Goal: Find specific page/section: Find specific page/section

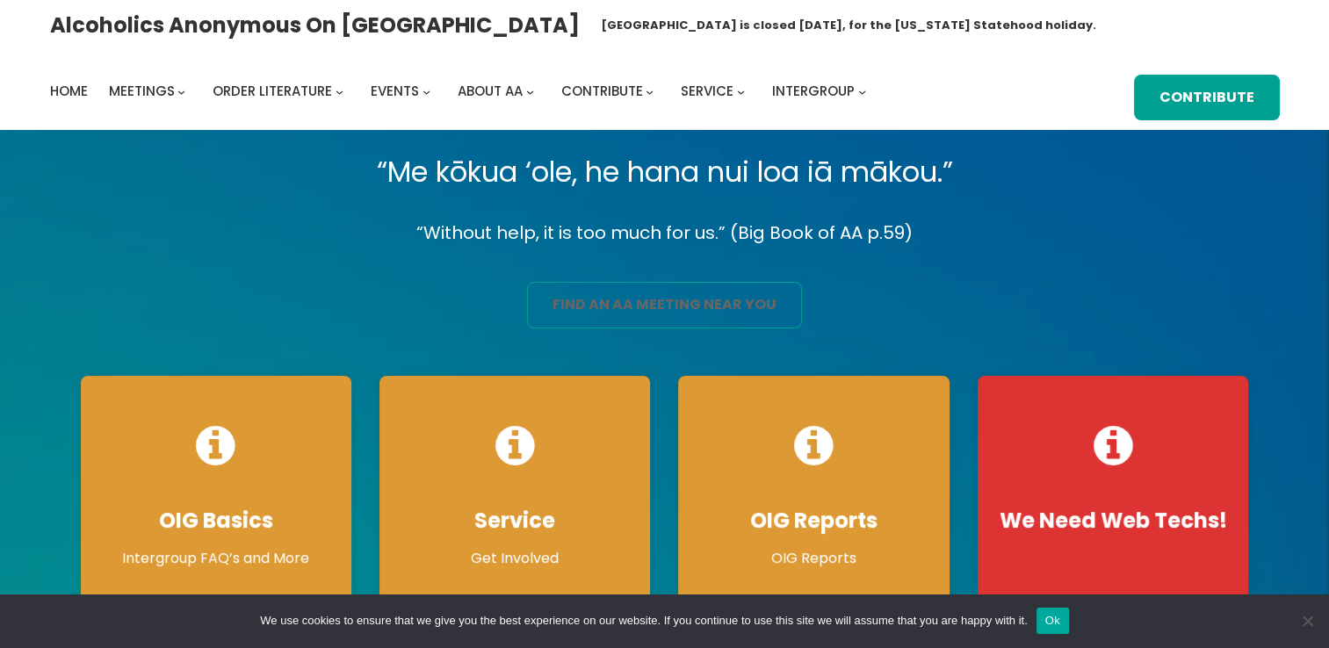
click at [628, 297] on link "find an aa meeting near you" at bounding box center [664, 305] width 275 height 47
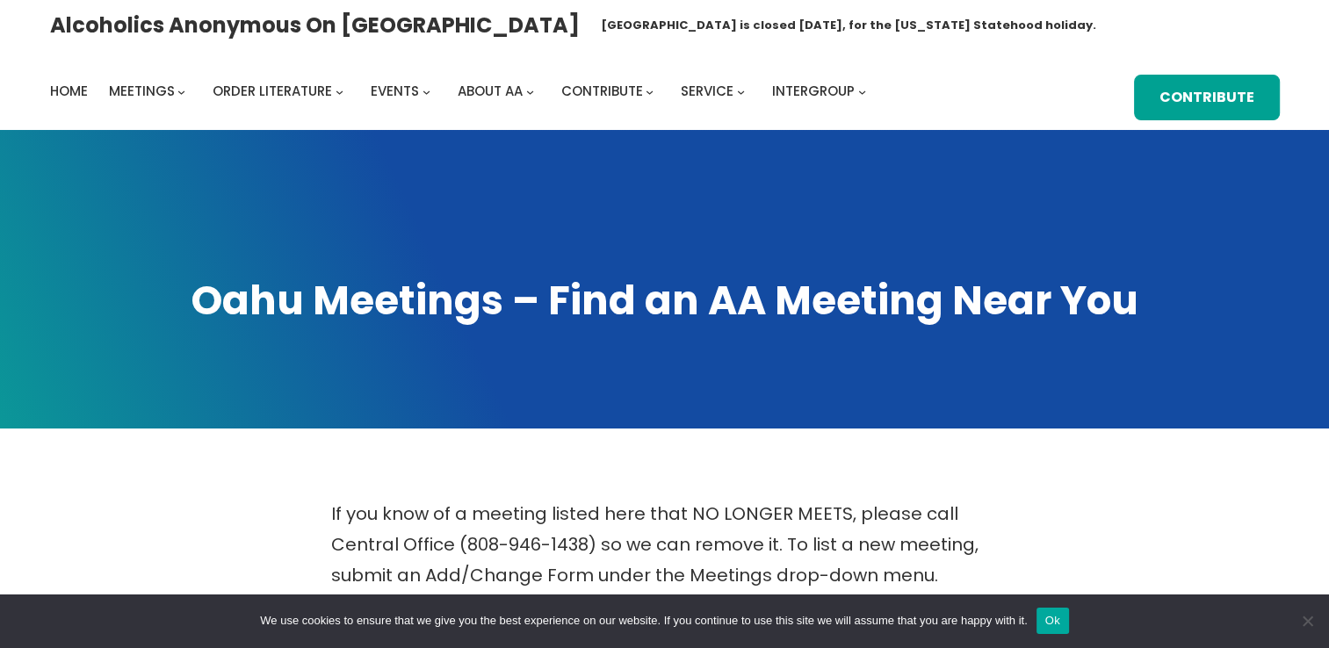
scroll to position [567, 0]
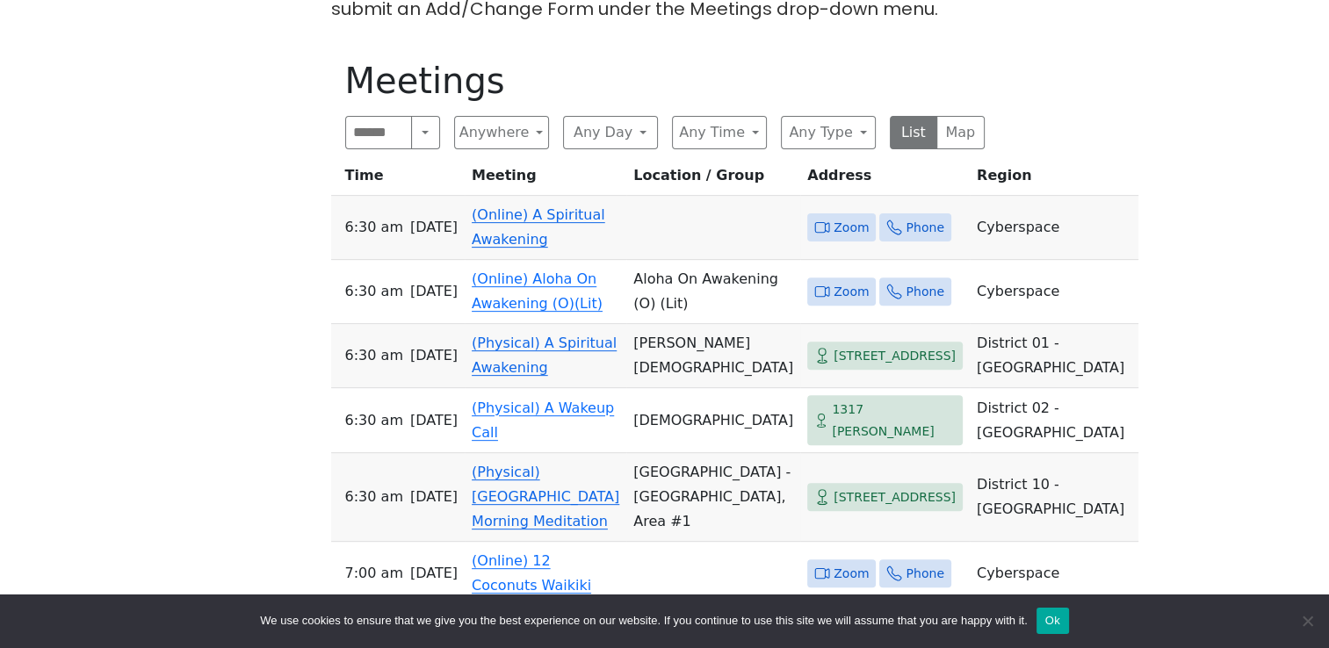
click at [834, 217] on span "Zoom" at bounding box center [851, 228] width 35 height 22
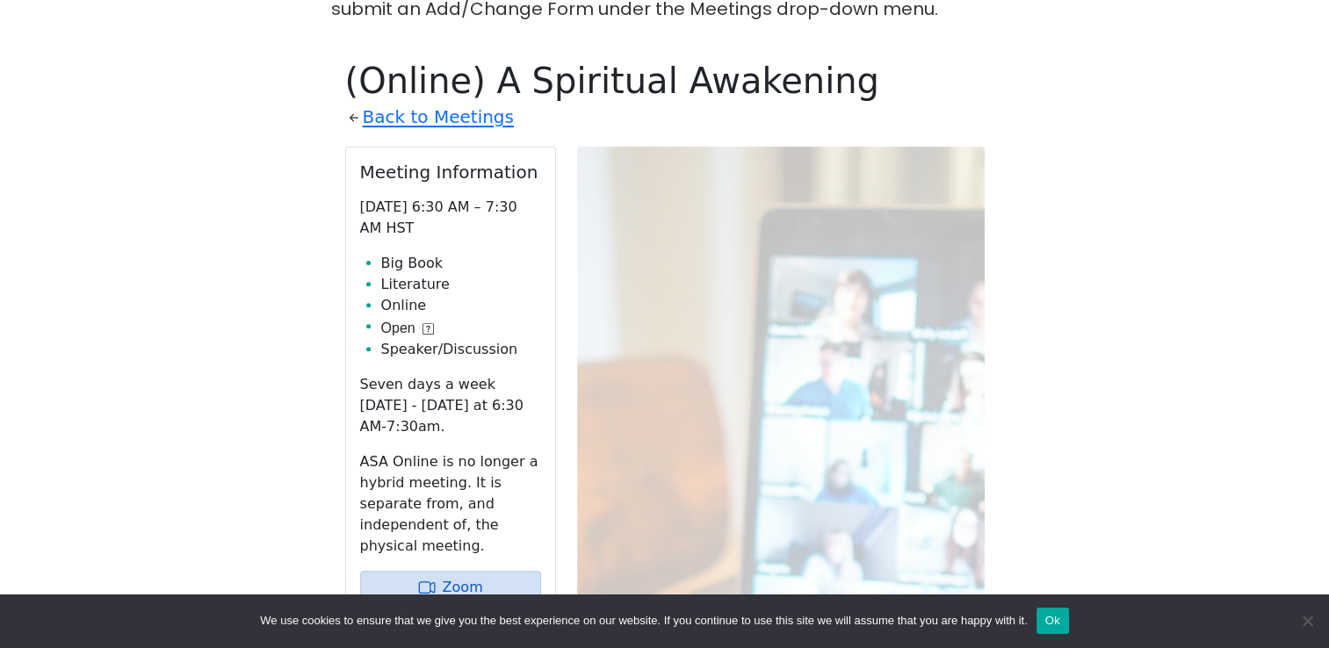
scroll to position [612, 0]
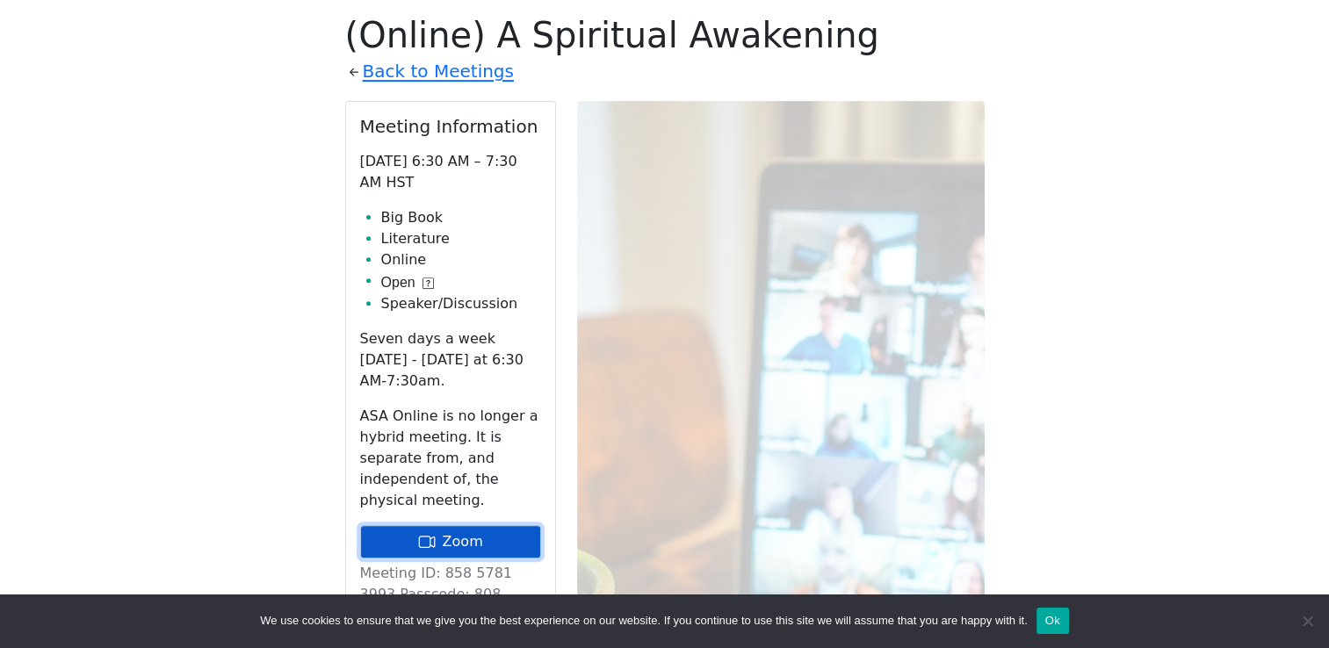
click at [485, 525] on link "Zoom" at bounding box center [450, 541] width 181 height 33
